Goal: Task Accomplishment & Management: Manage account settings

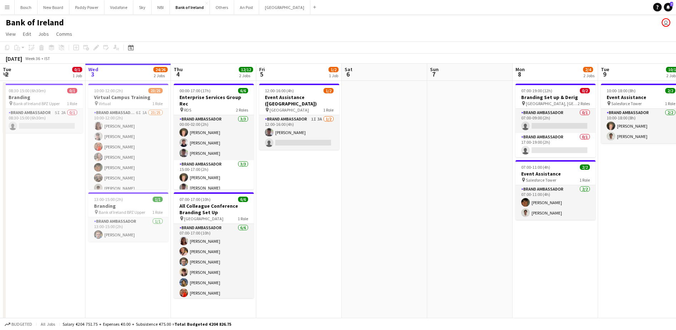
scroll to position [0, 291]
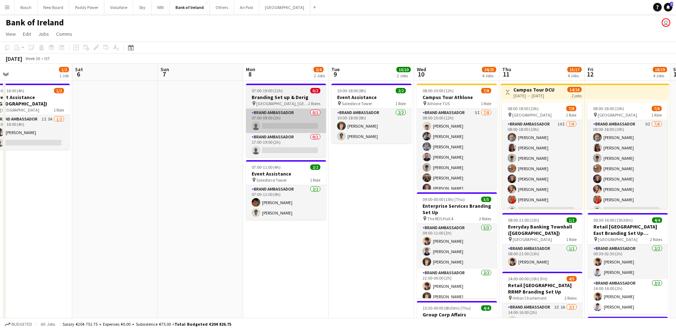
click at [275, 125] on app-card-role "Brand Ambassador 0/1 07:00-09:00 (2h) single-neutral-actions" at bounding box center [286, 121] width 80 height 24
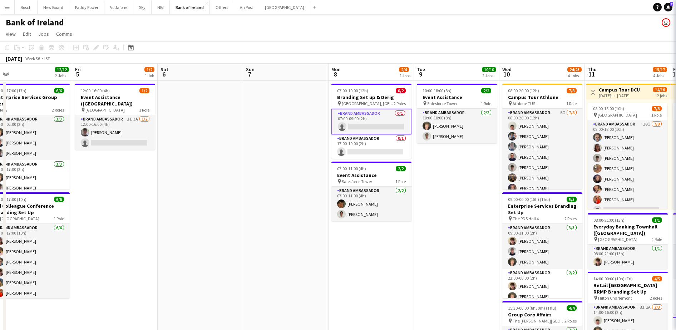
scroll to position [0, 184]
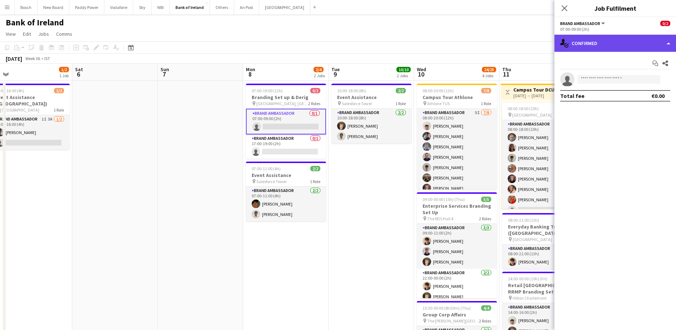
click at [621, 43] on div "single-neutral-actions-check-2 Confirmed" at bounding box center [616, 43] width 122 height 17
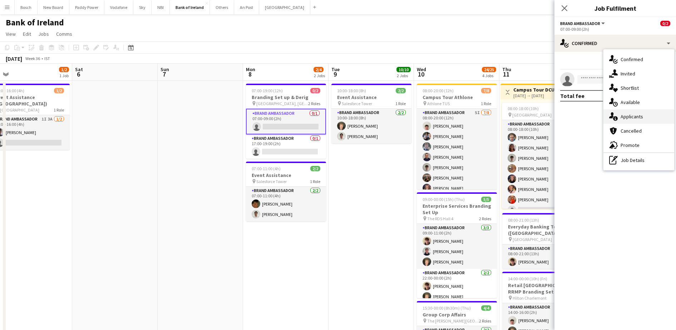
click at [630, 118] on span "Applicants" at bounding box center [632, 116] width 23 height 6
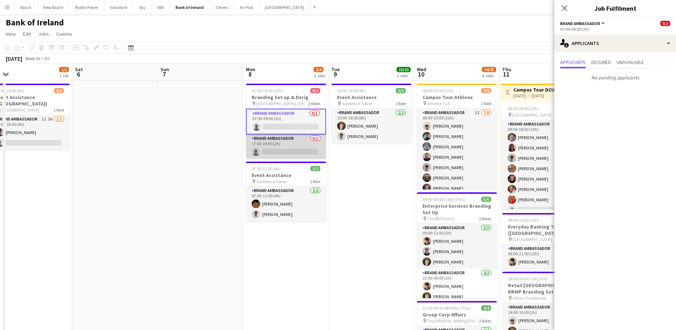
click at [308, 147] on app-card-role "Brand Ambassador 0/1 17:00-19:00 (2h) single-neutral-actions" at bounding box center [286, 146] width 80 height 24
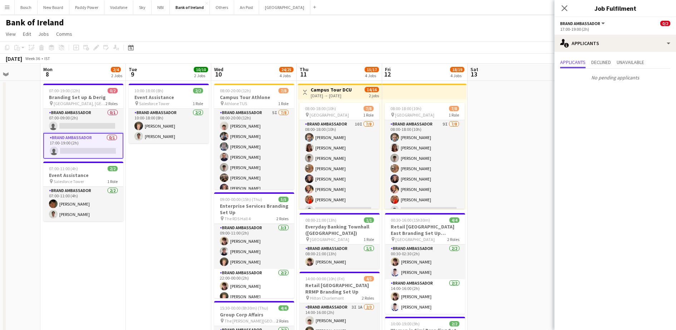
scroll to position [0, 223]
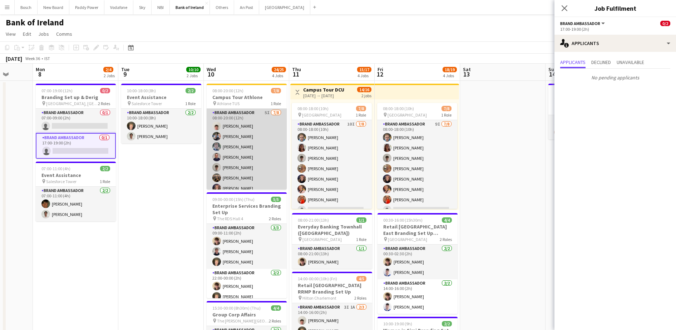
click at [251, 158] on app-card-role "Brand Ambassador 5I [DATE] 08:00-20:00 (12h) [PERSON_NAME] [PERSON_NAME] [PERSO…" at bounding box center [247, 157] width 80 height 97
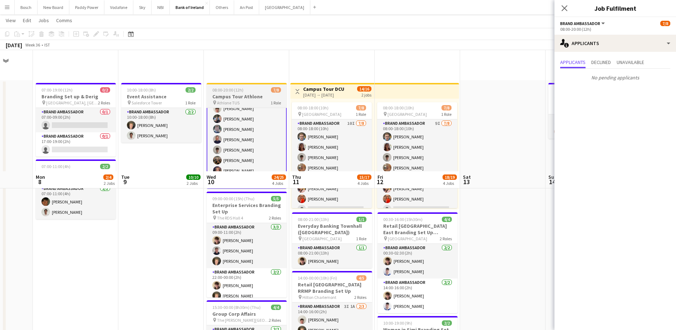
scroll to position [126, 0]
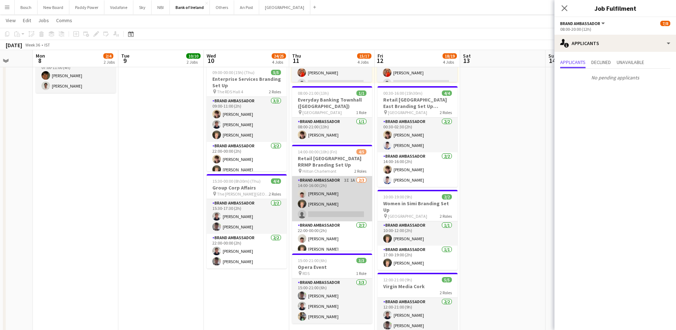
click at [335, 209] on app-card-role "Brand Ambassador 3I 1A [DATE] 14:00-16:00 (2h) [PERSON_NAME] [PERSON_NAME] sing…" at bounding box center [332, 198] width 80 height 45
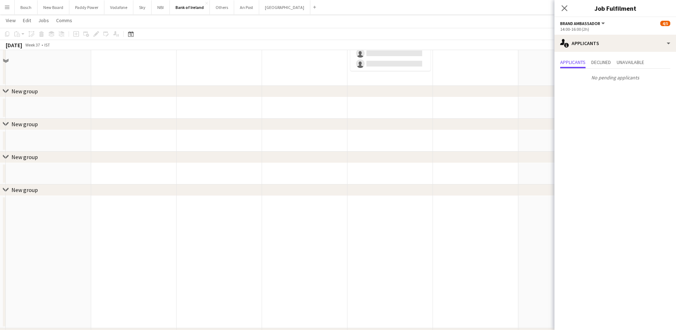
scroll to position [421, 0]
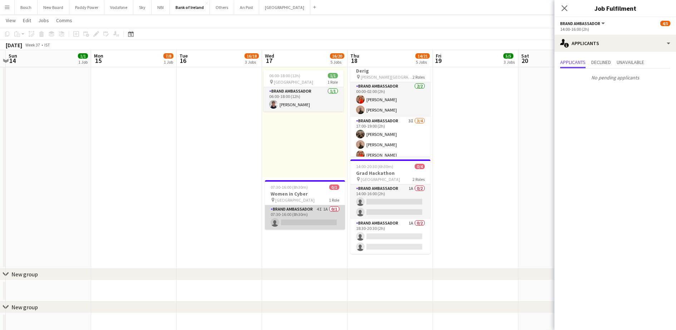
click at [297, 218] on app-card-role "Brand Ambassador 4I 1A 0/1 07:30-16:00 (8h30m) single-neutral-actions" at bounding box center [305, 217] width 80 height 24
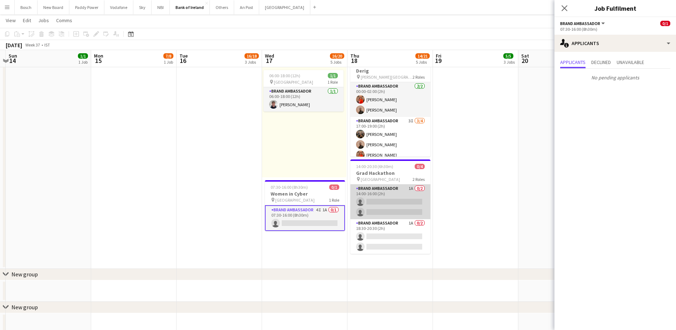
click at [367, 206] on app-card-role "Brand Ambassador 1A 0/2 14:00-16:00 (2h) single-neutral-actions single-neutral-…" at bounding box center [390, 202] width 80 height 35
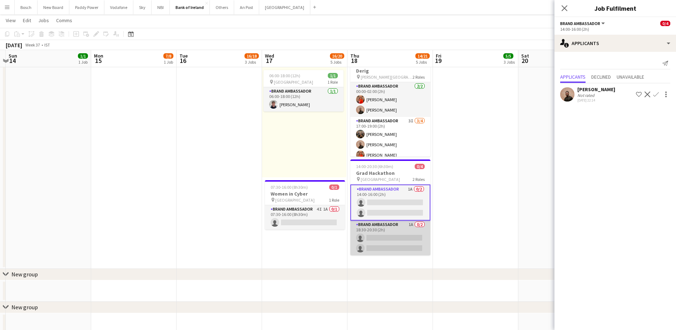
click at [378, 243] on app-card-role "Brand Ambassador 1A 0/2 18:30-20:30 (2h) single-neutral-actions single-neutral-…" at bounding box center [390, 238] width 80 height 35
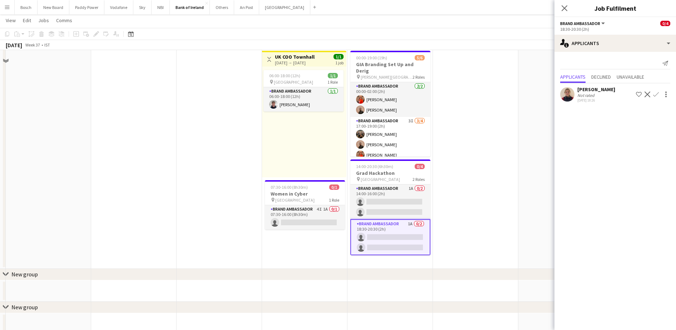
scroll to position [308, 0]
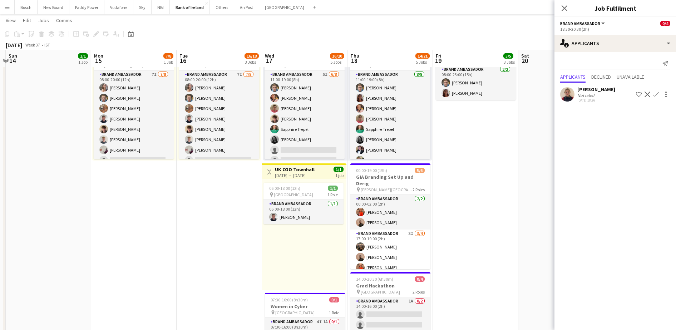
click at [588, 91] on div "[PERSON_NAME]" at bounding box center [597, 89] width 38 height 6
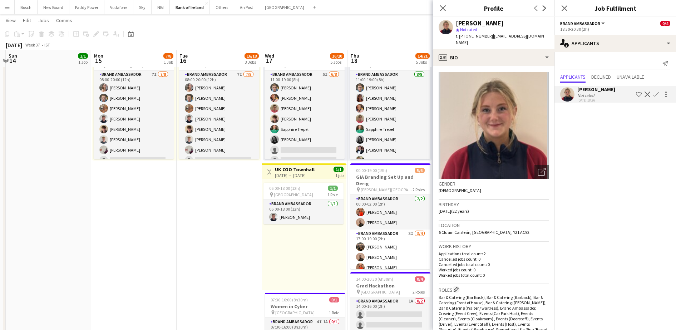
click at [423, 46] on div "[DATE] Week 37 • IST" at bounding box center [338, 45] width 676 height 10
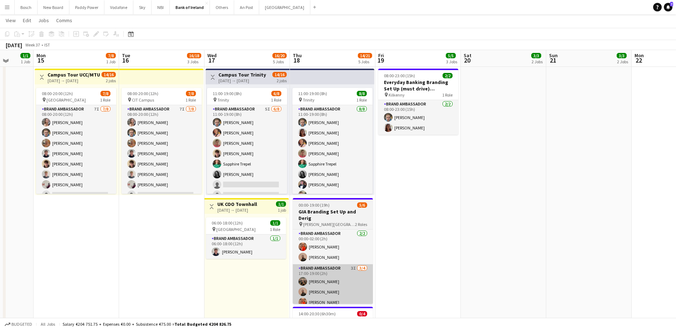
scroll to position [273, 0]
click at [327, 287] on app-card-role "Brand Ambassador 3I [DATE] 17:00-19:00 (2h) [PERSON_NAME] [PERSON_NAME] [PERSON…" at bounding box center [333, 292] width 80 height 55
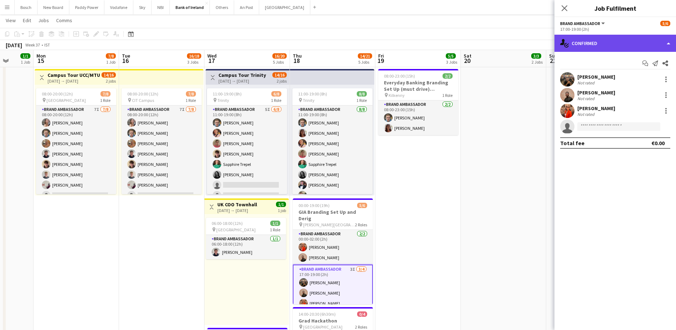
click at [576, 51] on div "single-neutral-actions-check-2 Confirmed" at bounding box center [616, 43] width 122 height 17
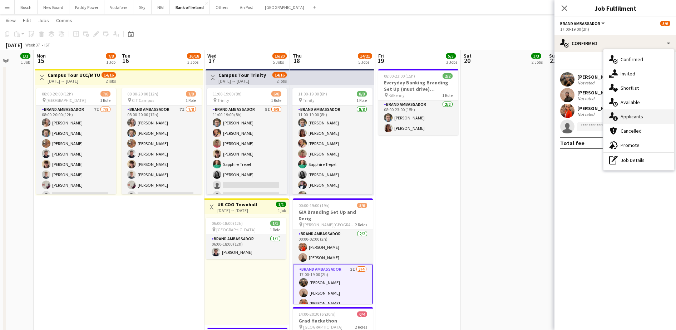
click at [622, 118] on span "Applicants" at bounding box center [632, 116] width 23 height 6
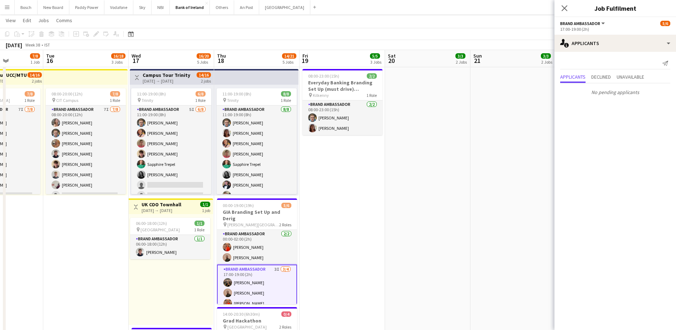
scroll to position [0, 186]
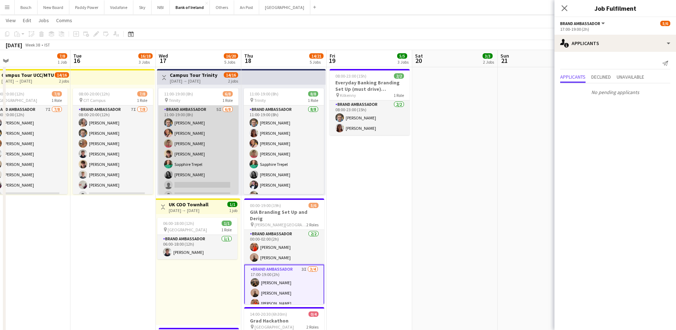
click at [216, 152] on app-card-role "Brand Ambassador 5I [DATE] 11:00-19:00 (8h) [PERSON_NAME] [PERSON_NAME] [PERSON…" at bounding box center [198, 153] width 80 height 97
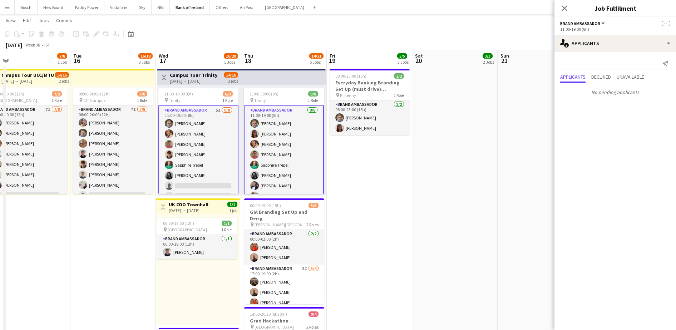
click at [216, 152] on app-card-role "Brand Ambassador 5I [DATE] 11:00-19:00 (8h) [PERSON_NAME] [PERSON_NAME] [PERSON…" at bounding box center [198, 154] width 80 height 98
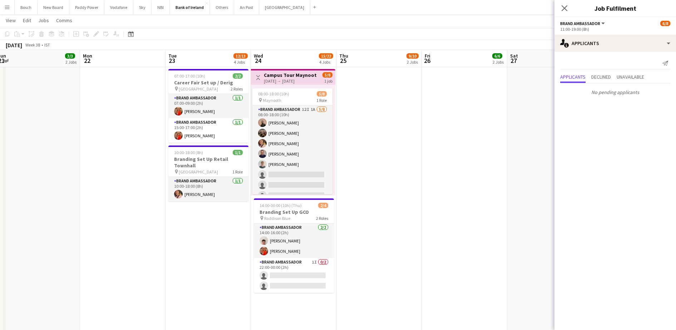
scroll to position [0, 197]
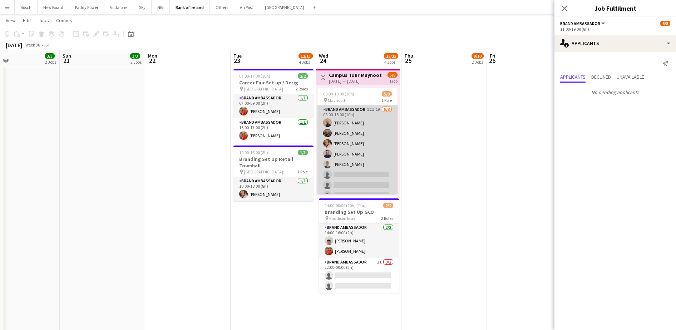
click at [380, 163] on app-card-role "Brand Ambassador 12I 1A [DATE] 08:00-18:00 (10h) [PERSON_NAME] [PERSON_NAME] [P…" at bounding box center [358, 153] width 80 height 97
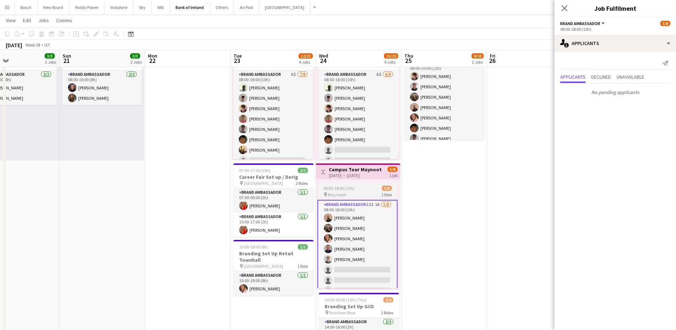
scroll to position [139, 0]
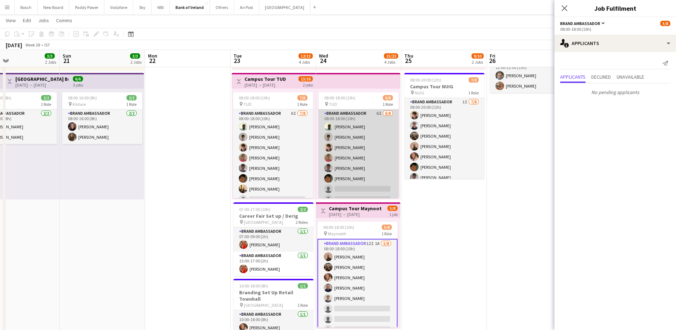
click at [362, 159] on app-card-role "Brand Ambassador 6I [DATE] 08:00-18:00 (10h) [PERSON_NAME] [PERSON_NAME] [PERSO…" at bounding box center [359, 157] width 80 height 97
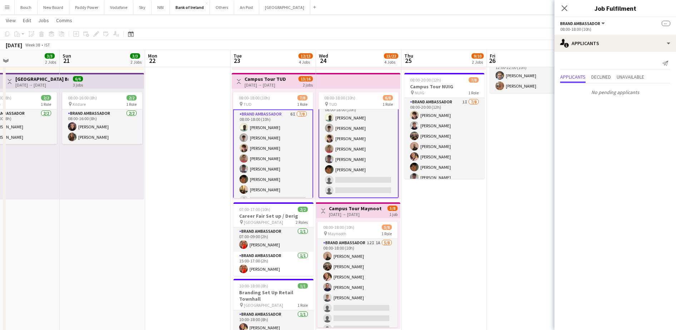
scroll to position [9, 0]
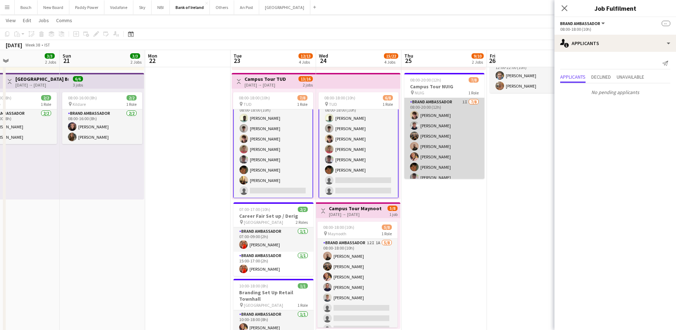
click at [448, 151] on app-card-role "Brand Ambassador 1I [DATE] 08:00-20:00 (12h) [PERSON_NAME] [PERSON_NAME] [PERSO…" at bounding box center [444, 146] width 80 height 97
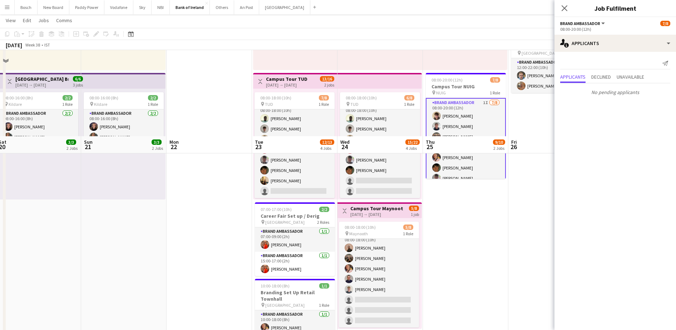
scroll to position [238, 0]
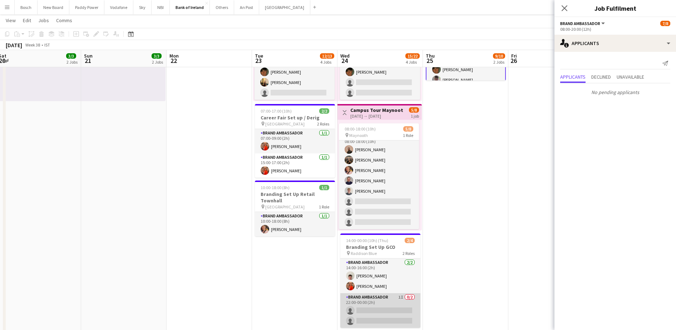
click at [380, 305] on app-card-role "Brand Ambassador 1I 0/2 22:00-00:00 (2h) single-neutral-actions single-neutral-…" at bounding box center [380, 310] width 80 height 35
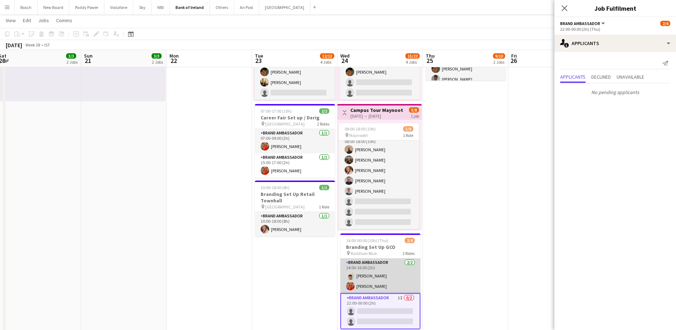
click at [389, 281] on app-card-role "Brand Ambassador [DATE] 14:00-16:00 (2h) [PERSON_NAME] [PERSON_NAME]" at bounding box center [380, 276] width 80 height 35
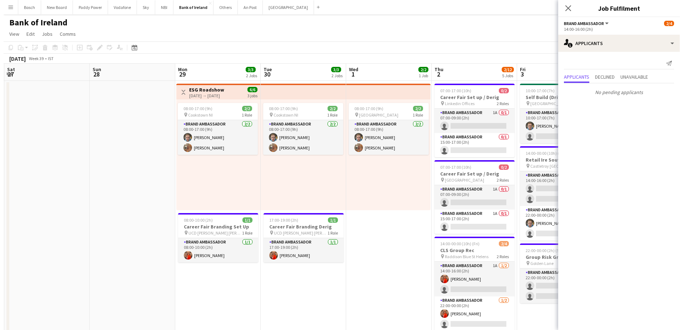
scroll to position [0, 206]
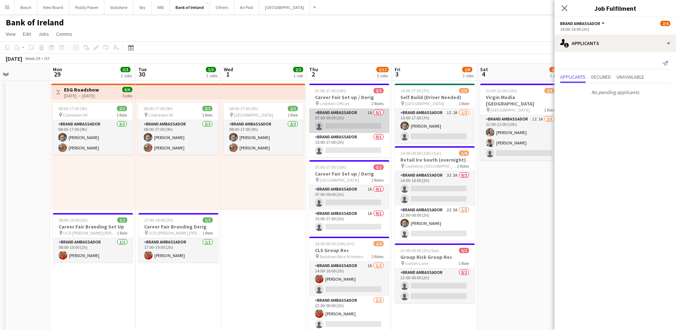
click at [370, 115] on app-card-role "Brand Ambassador 1A 0/1 07:00-09:00 (2h) single-neutral-actions" at bounding box center [349, 121] width 80 height 24
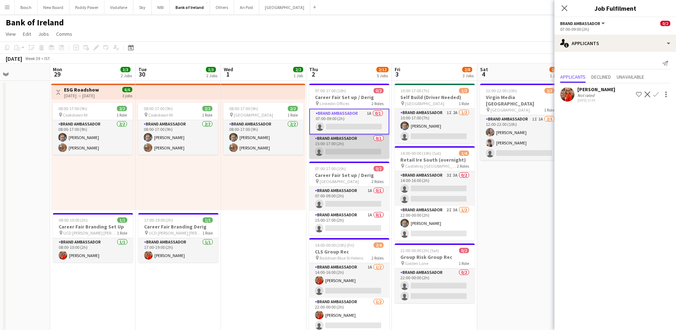
click at [354, 145] on app-card-role "Brand Ambassador 0/1 15:00-17:00 (2h) single-neutral-actions" at bounding box center [349, 146] width 80 height 24
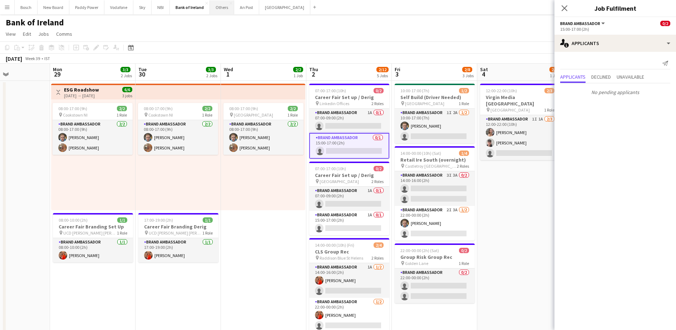
click at [218, 5] on button "Others Close" at bounding box center [222, 7] width 24 height 14
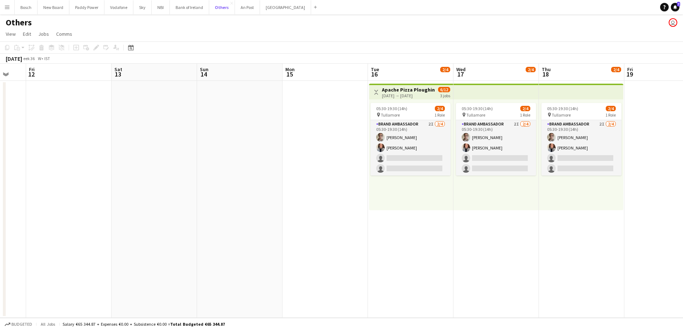
scroll to position [0, 209]
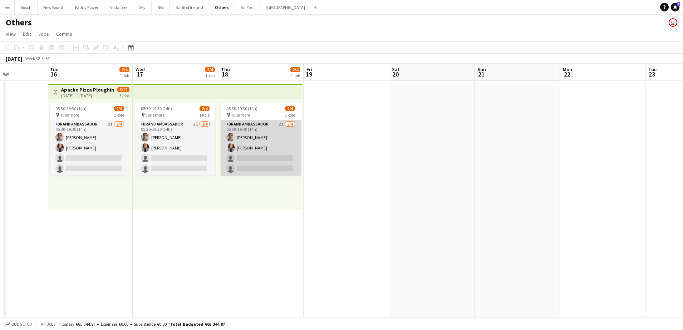
click at [244, 161] on app-card-role "Brand Ambassador 2I [DATE] 05:30-19:30 (14h) [PERSON_NAME] [PERSON_NAME] single…" at bounding box center [261, 147] width 80 height 55
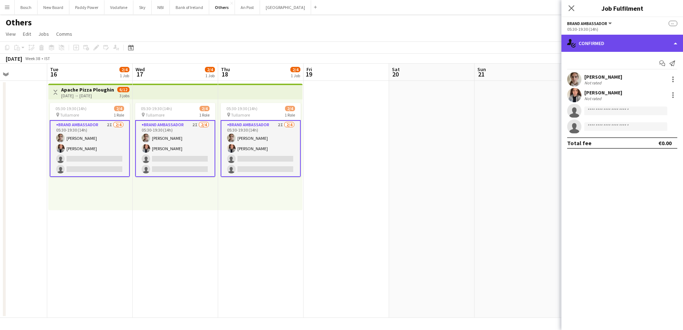
click at [619, 39] on div "single-neutral-actions-check-2 Confirmed" at bounding box center [622, 43] width 122 height 17
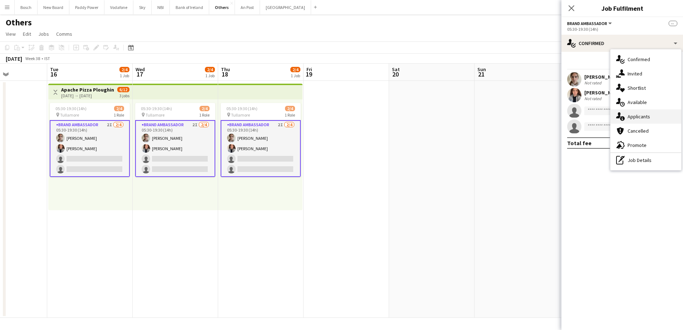
click at [643, 119] on span "Applicants" at bounding box center [639, 116] width 23 height 6
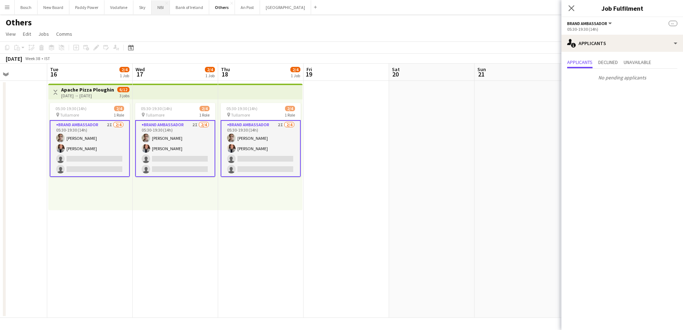
click at [162, 9] on button "NBI Close" at bounding box center [161, 7] width 18 height 14
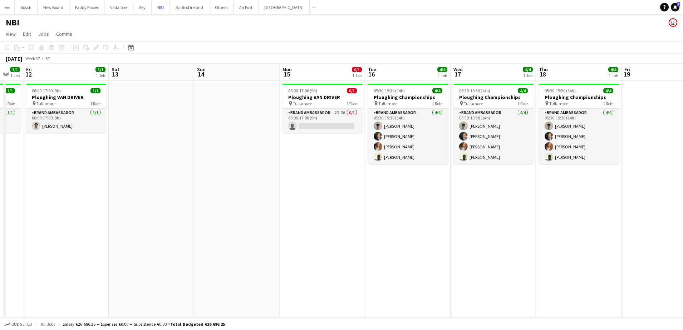
scroll to position [0, 234]
click at [268, 13] on button "[GEOGRAPHIC_DATA] Close" at bounding box center [284, 7] width 51 height 14
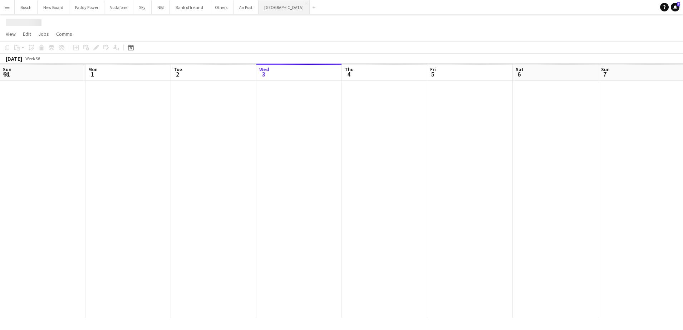
scroll to position [0, 171]
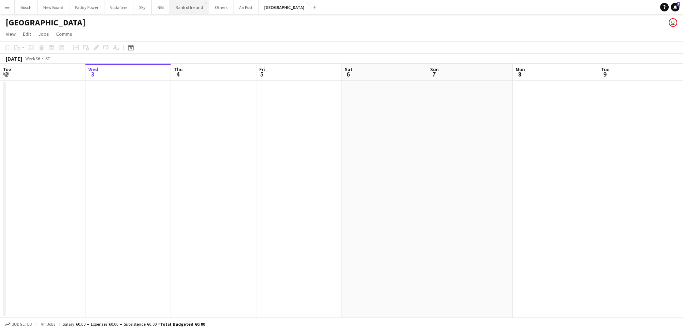
click at [193, 4] on button "Bank of Ireland Close" at bounding box center [189, 7] width 39 height 14
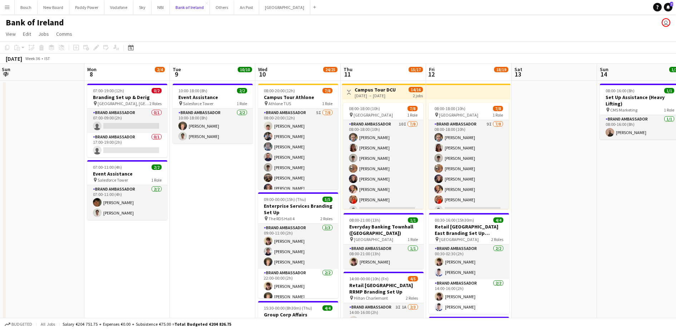
scroll to position [0, 235]
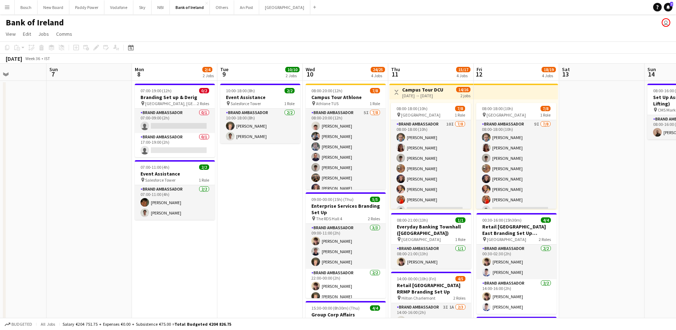
scroll to position [0, 218]
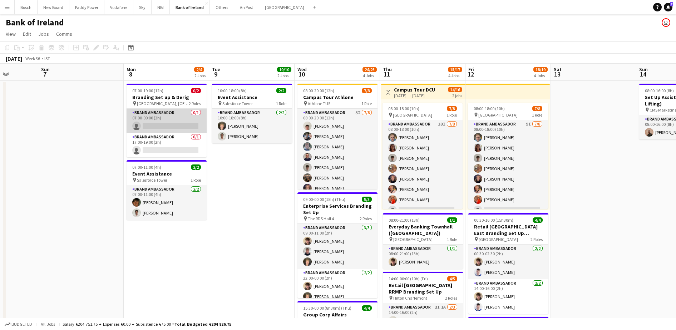
click at [191, 126] on app-card-role "Brand Ambassador 0/1 07:00-09:00 (2h) single-neutral-actions" at bounding box center [167, 121] width 80 height 24
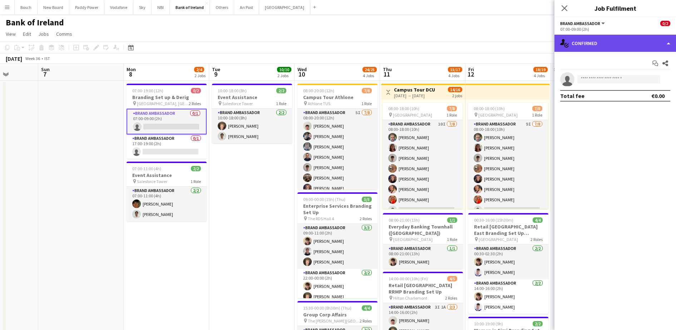
click at [570, 49] on div "single-neutral-actions-check-2 Confirmed" at bounding box center [616, 43] width 122 height 17
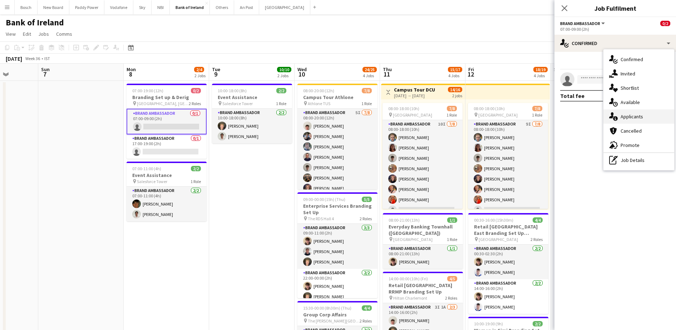
click at [638, 120] on div "single-neutral-actions-information Applicants" at bounding box center [639, 116] width 71 height 14
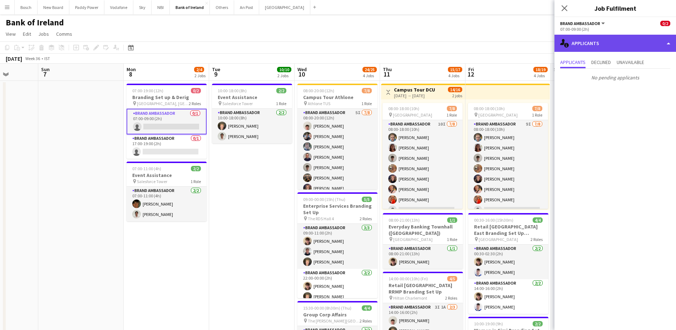
click at [614, 45] on div "single-neutral-actions-information Applicants" at bounding box center [616, 43] width 122 height 17
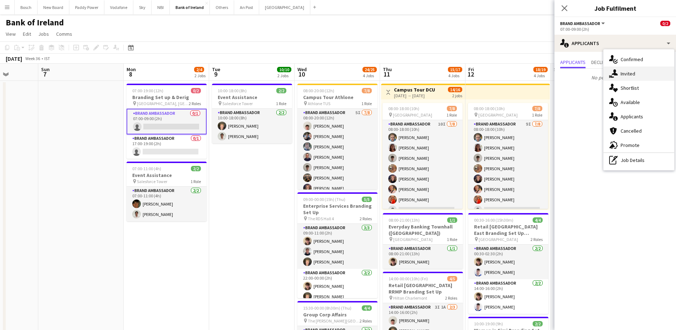
click at [623, 79] on div "single-neutral-actions-share-1 Invited" at bounding box center [639, 74] width 71 height 14
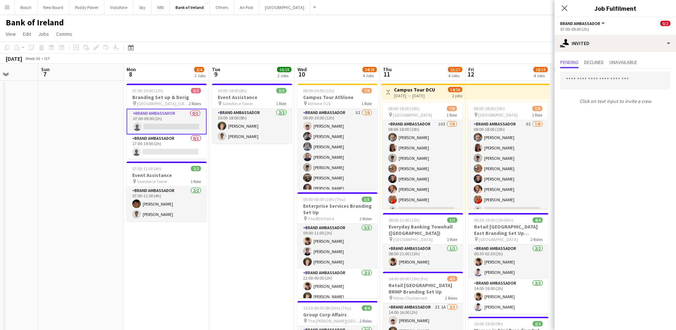
drag, startPoint x: 600, startPoint y: 70, endPoint x: 598, endPoint y: 75, distance: 4.8
click at [598, 75] on div "Click on text input to invite a crew" at bounding box center [616, 88] width 122 height 39
click at [598, 75] on input "text" at bounding box center [615, 81] width 110 height 18
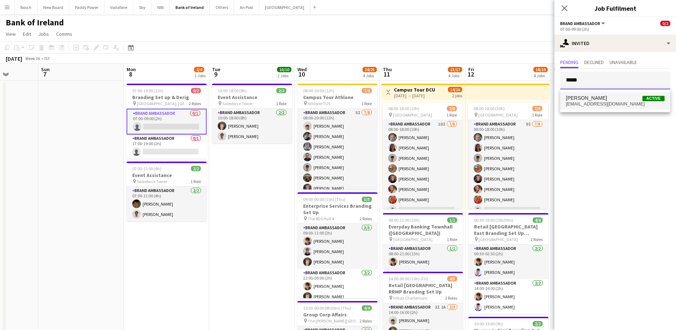
type input "*****"
click at [602, 101] on span "mylesdunn03@gmail.com" at bounding box center [615, 104] width 99 height 6
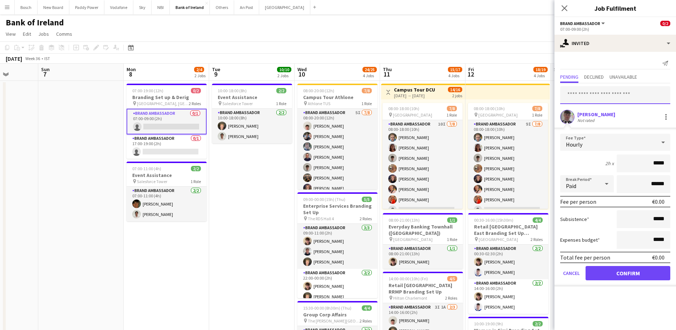
click at [603, 99] on input "text" at bounding box center [615, 95] width 110 height 18
type input "****"
click at [606, 121] on span "euanlacey99@gmail.com" at bounding box center [615, 119] width 99 height 6
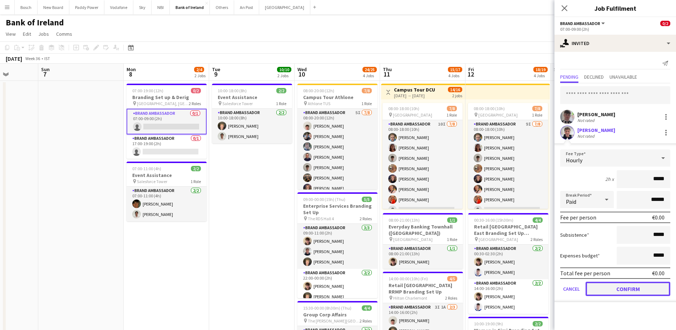
click at [620, 291] on button "Confirm" at bounding box center [628, 289] width 85 height 14
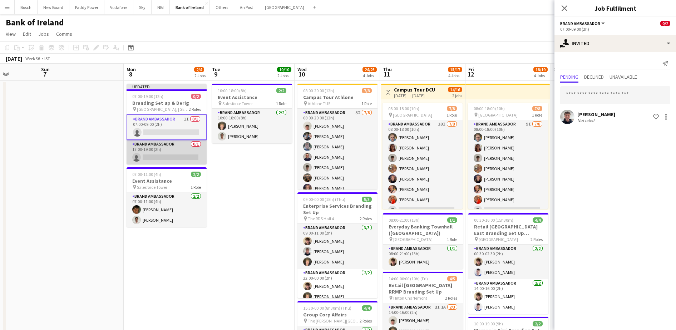
click at [164, 151] on app-card-role "Brand Ambassador 0/1 17:00-19:00 (2h) single-neutral-actions" at bounding box center [167, 152] width 80 height 24
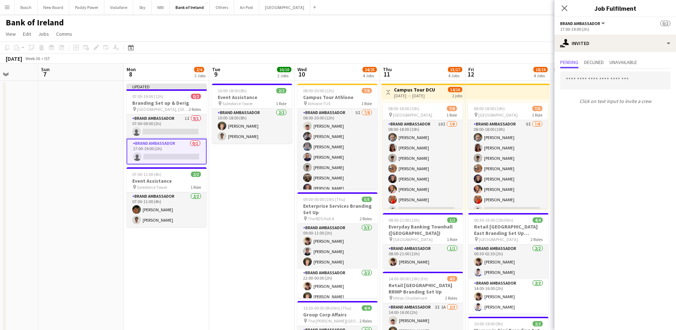
click at [611, 98] on p "Click on text input to invite a crew" at bounding box center [616, 101] width 122 height 12
click at [625, 83] on input "*" at bounding box center [615, 81] width 110 height 18
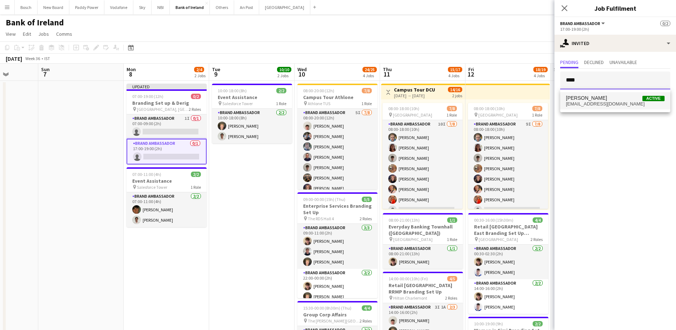
type input "****"
click at [619, 106] on span "euanlacey99@gmail.com" at bounding box center [615, 104] width 99 height 6
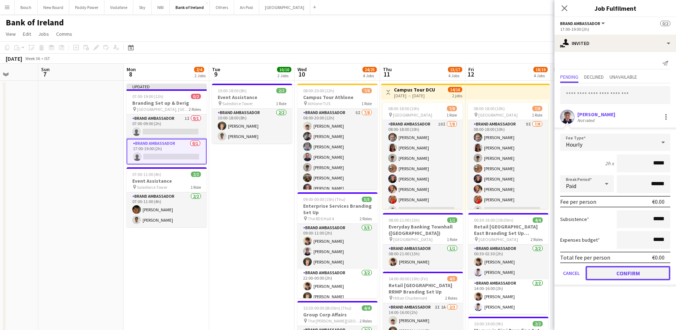
click at [616, 276] on button "Confirm" at bounding box center [628, 273] width 85 height 14
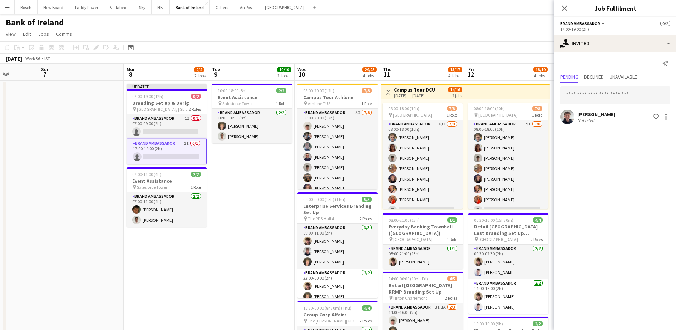
click at [508, 42] on app-toolbar "Copy Paste Paste Ctrl+V Paste with crew Ctrl+Shift+V Paste linked Job Delete Gr…" at bounding box center [338, 47] width 676 height 12
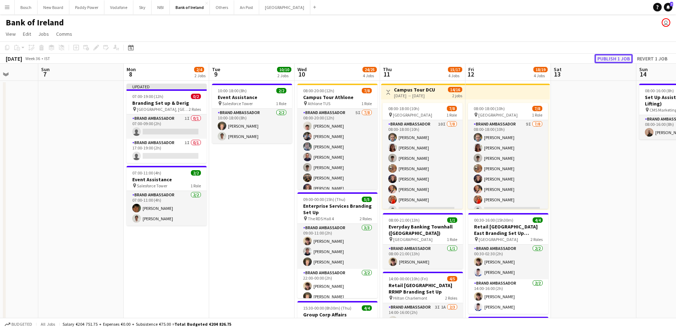
click at [622, 58] on button "Publish 1 job" at bounding box center [614, 58] width 38 height 9
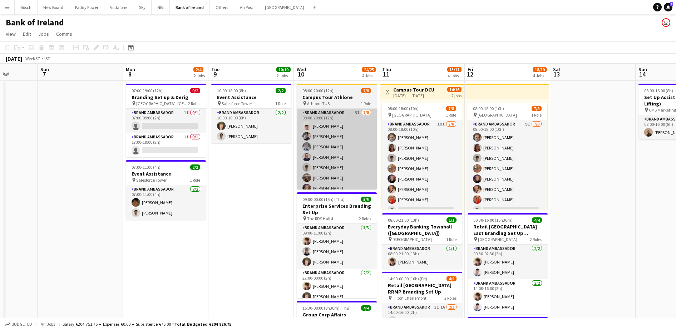
scroll to position [0, 219]
